Goal: Information Seeking & Learning: Compare options

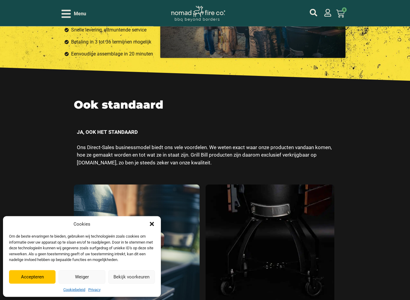
scroll to position [1532, 0]
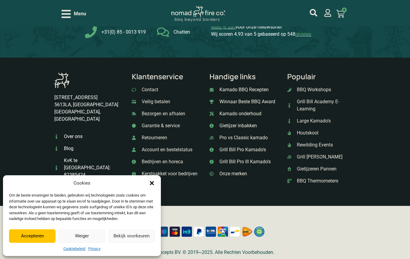
scroll to position [3387, 0]
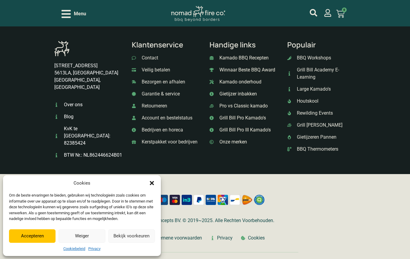
click at [150, 181] on div "Dialog sluiten" at bounding box center [152, 183] width 6 height 6
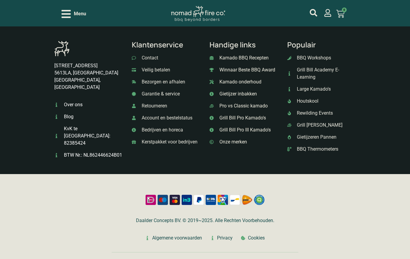
click at [238, 142] on span "Onze merken" at bounding box center [232, 141] width 29 height 7
click at [242, 140] on span "Onze merken" at bounding box center [232, 141] width 29 height 7
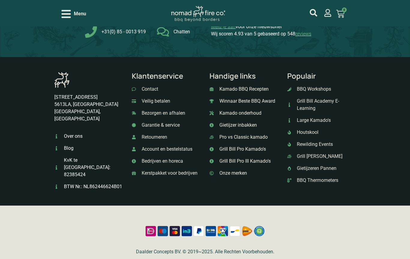
scroll to position [327, 0]
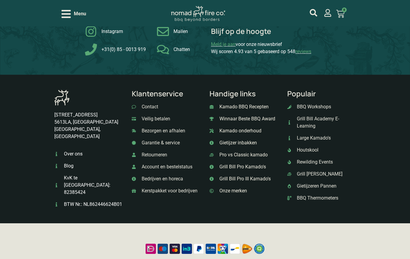
click at [328, 140] on span "Large Kamado's" at bounding box center [312, 137] width 35 height 7
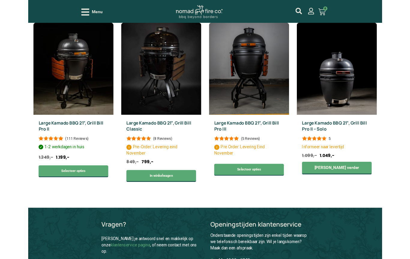
scroll to position [248, 0]
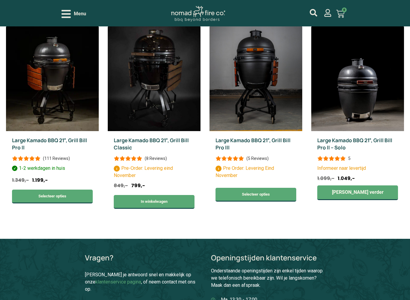
click at [145, 106] on img at bounding box center [154, 77] width 93 height 107
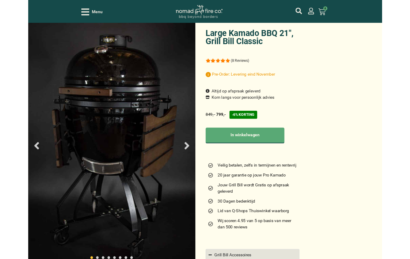
scroll to position [27, 0]
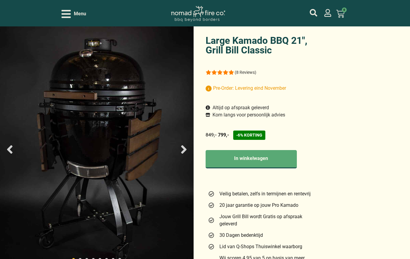
select select "most-helpful"
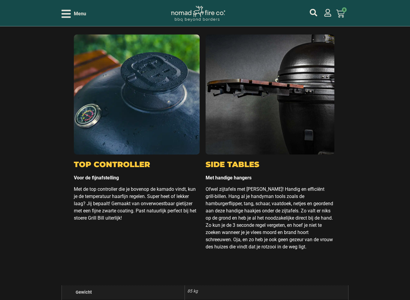
scroll to position [1715, 0]
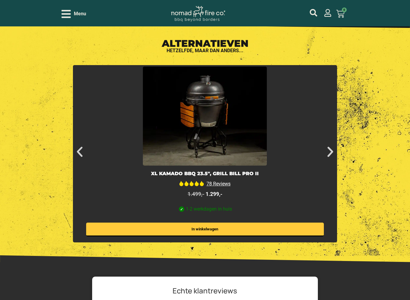
scroll to position [2158, 0]
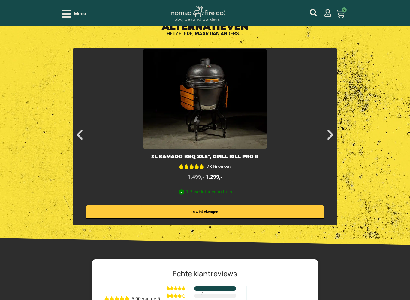
click at [143, 130] on img at bounding box center [205, 98] width 124 height 99
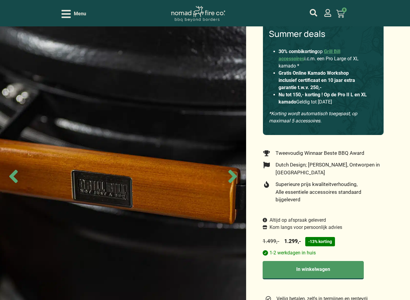
scroll to position [86, 0]
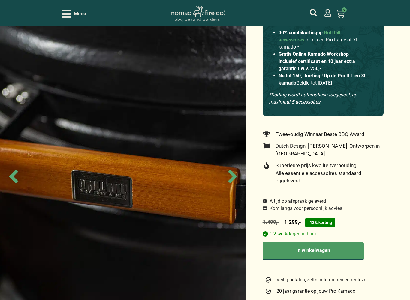
click at [165, 223] on img at bounding box center [123, 176] width 246 height 300
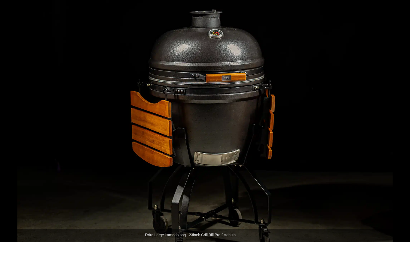
scroll to position [474, 0]
